Goal: Go to known website: Access a specific website the user already knows

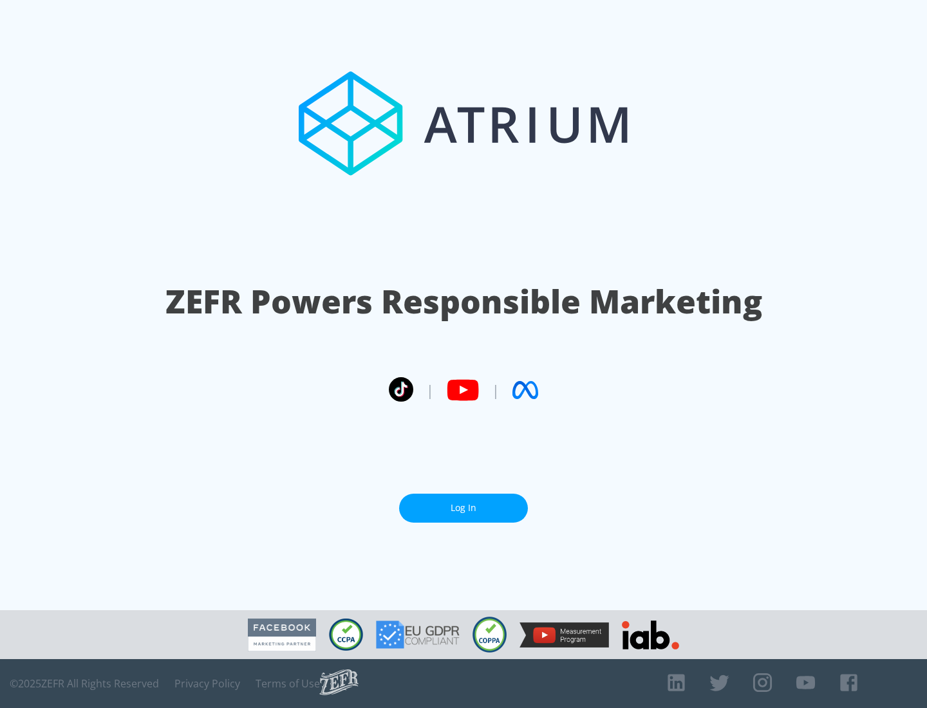
click at [464, 508] on link "Log In" at bounding box center [463, 508] width 129 height 29
